Goal: Information Seeking & Learning: Learn about a topic

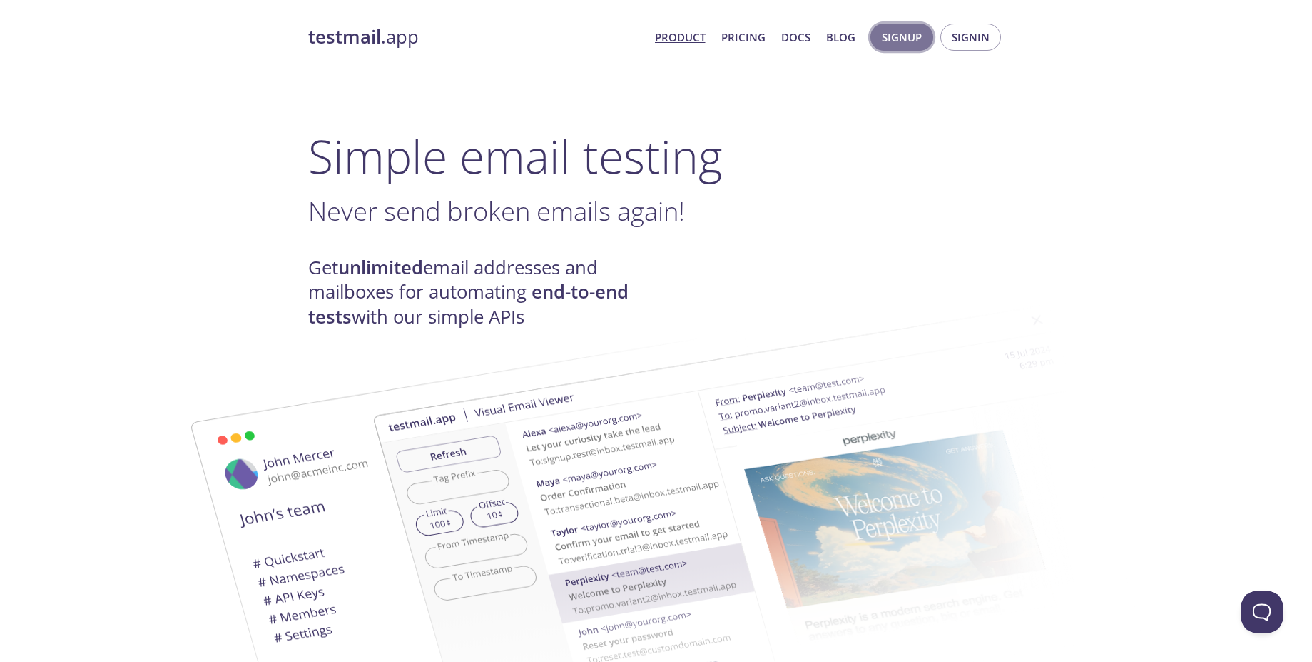
click at [916, 39] on span "Signup" at bounding box center [902, 37] width 40 height 19
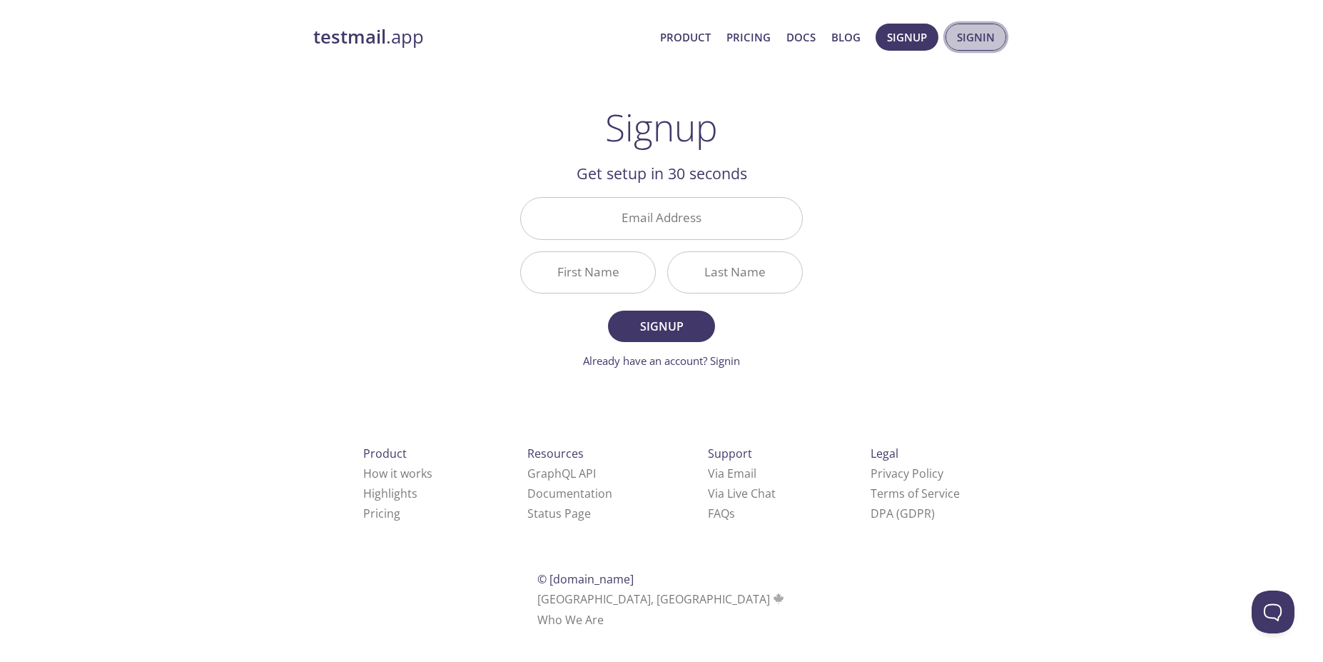
click at [997, 46] on button "Signin" at bounding box center [976, 37] width 61 height 27
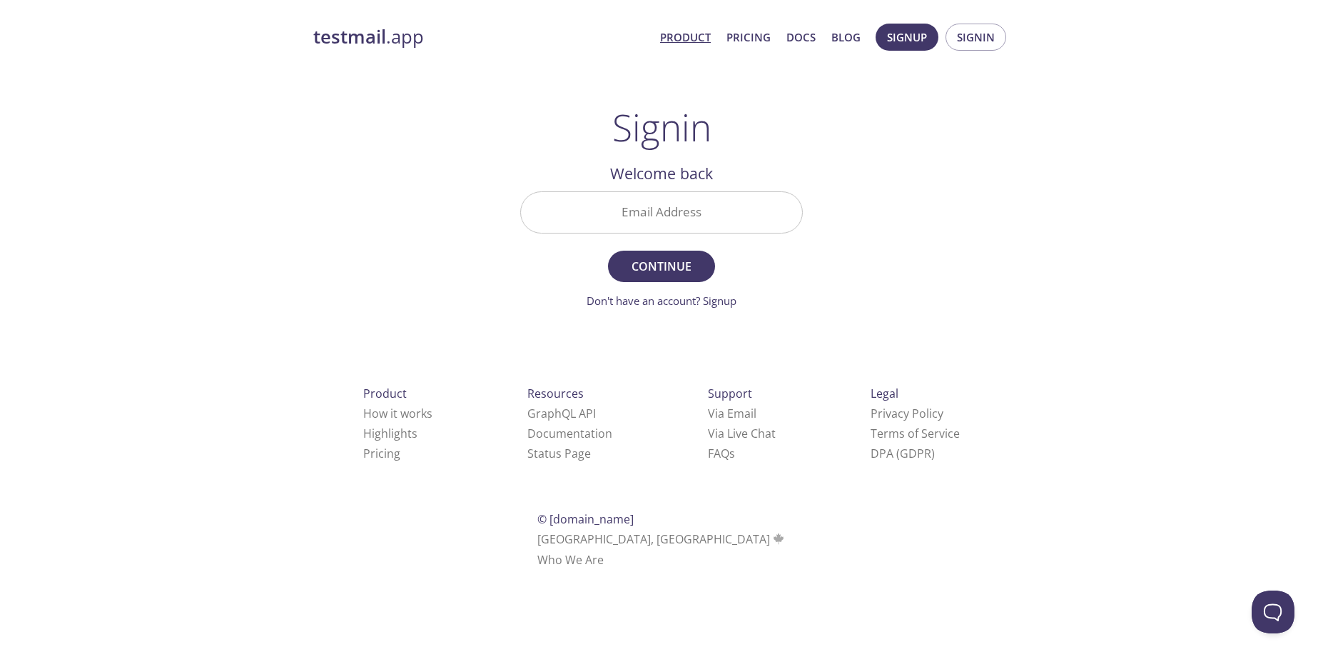
click at [692, 44] on link "Product" at bounding box center [685, 37] width 51 height 19
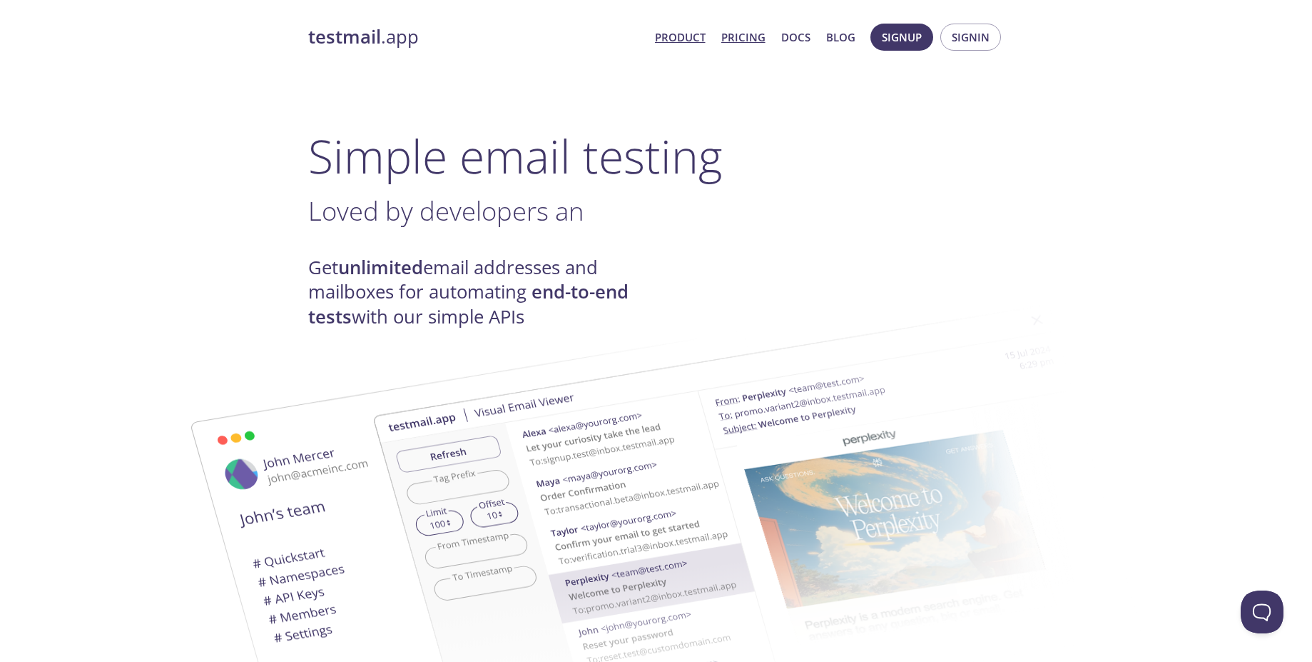
click at [753, 41] on link "Pricing" at bounding box center [743, 37] width 44 height 19
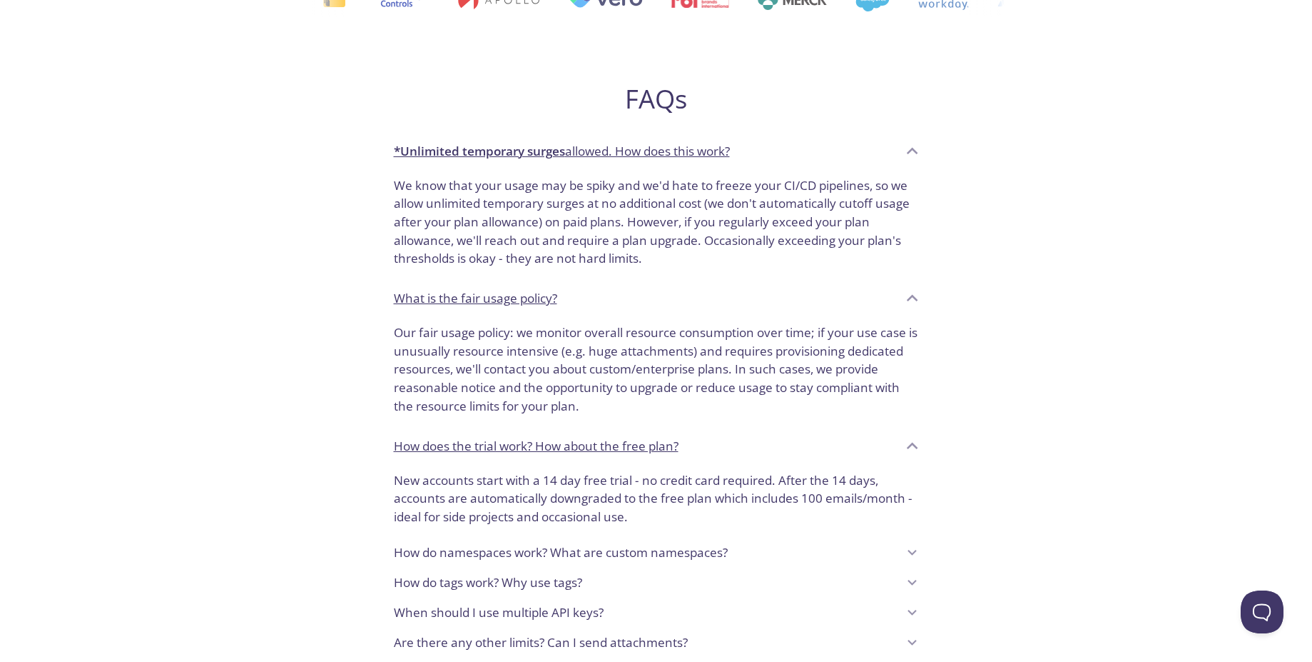
scroll to position [1088, 0]
